Goal: Task Accomplishment & Management: Complete application form

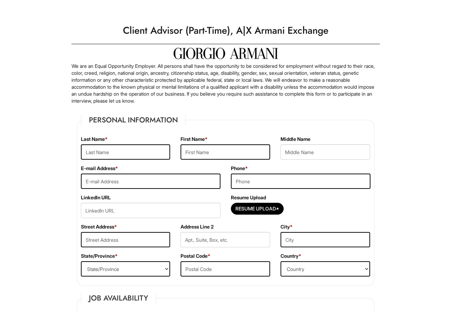
click at [221, 58] on img at bounding box center [226, 53] width 104 height 11
click at [215, 55] on img at bounding box center [226, 53] width 104 height 11
click at [223, 50] on img at bounding box center [226, 53] width 104 height 11
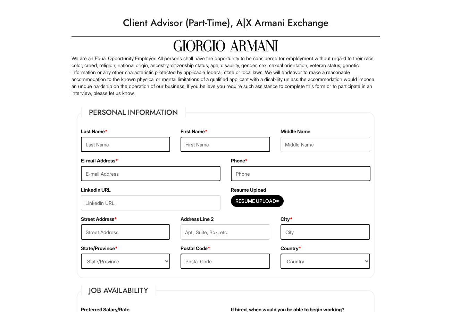
scroll to position [3, 0]
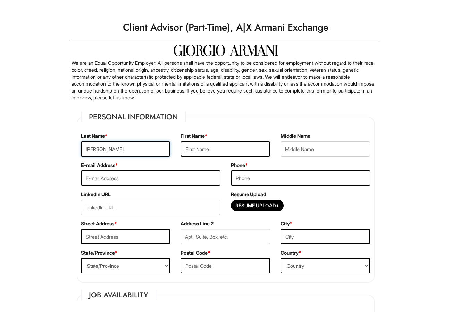
type input "[PERSON_NAME]"
type input "Avri'anah"
type input "[PERSON_NAME]"
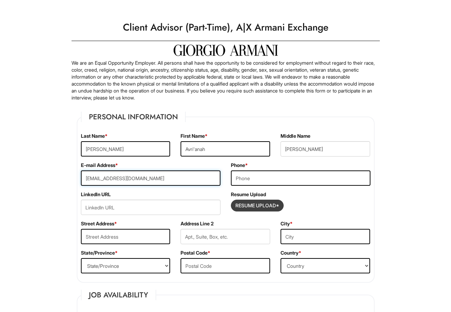
type input "[EMAIL_ADDRESS][DOMAIN_NAME]"
click at [260, 205] on input "Resume Upload*" at bounding box center [257, 205] width 52 height 11
type input "C:\fakepath\Resume-2.pdf"
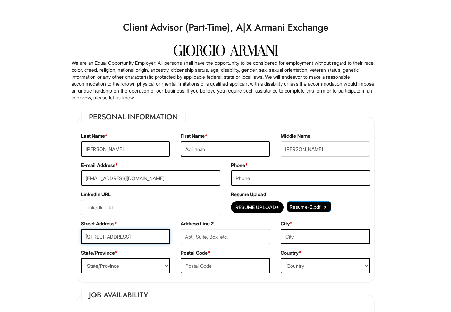
type input "[STREET_ADDRESS]"
type input "1"
type input "[GEOGRAPHIC_DATA]"
click at [134, 255] on div "State/Province * State/Province [US_STATE] [US_STATE] [US_STATE] [US_STATE] [US…" at bounding box center [126, 263] width 100 height 29
select select "NJ"
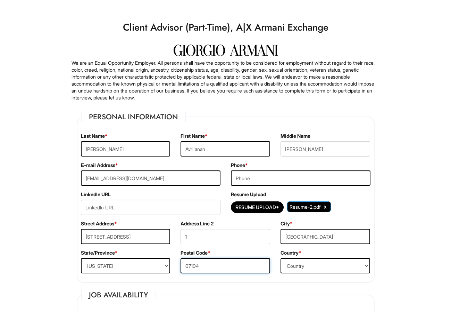
type input "07104"
click at [321, 254] on div "Country * Country [GEOGRAPHIC_DATA] [GEOGRAPHIC_DATA] [GEOGRAPHIC_DATA] [US_STA…" at bounding box center [326, 263] width 100 height 29
select select "[GEOGRAPHIC_DATA]"
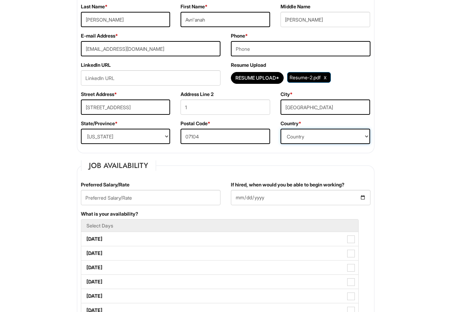
scroll to position [139, 0]
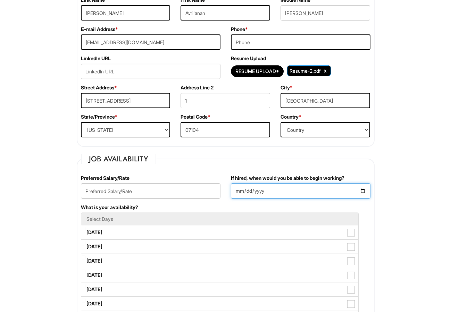
click at [250, 192] on input "If hired, when would you be able to begin working?" at bounding box center [301, 190] width 140 height 15
type input "[DATE]"
click at [221, 173] on fieldset "Job Availability Preferred Salary/Rate If hired, when would you be able to begi…" at bounding box center [226, 296] width 298 height 284
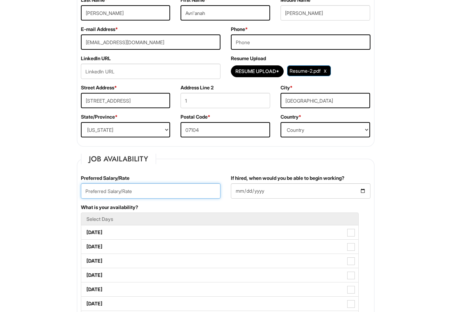
click at [140, 193] on input "text" at bounding box center [151, 190] width 140 height 15
